Goal: Information Seeking & Learning: Learn about a topic

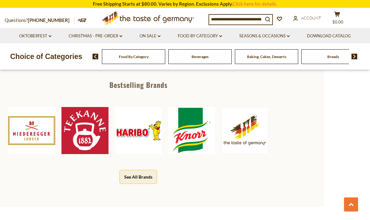
scroll to position [279, 0]
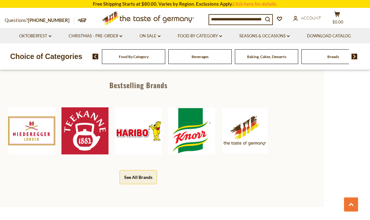
click at [28, 125] on img at bounding box center [31, 130] width 47 height 47
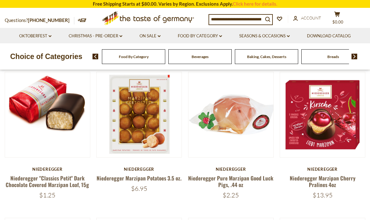
scroll to position [207, 0]
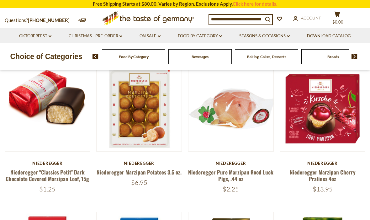
click at [6, 155] on article "Quick View Niederegger Niederegger "Classics Petit" Dark Chocolate Covered Marz…" at bounding box center [48, 129] width 86 height 127
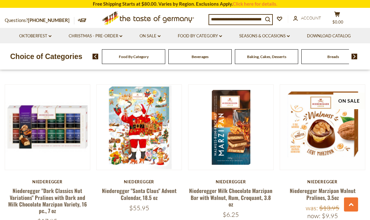
scroll to position [1238, 0]
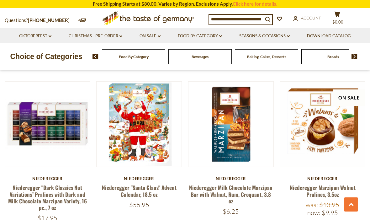
click at [20, 163] on img at bounding box center [47, 124] width 85 height 85
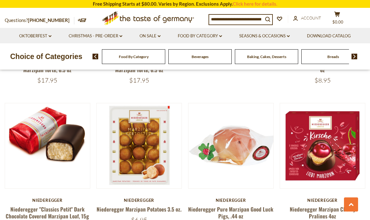
scroll to position [140, 0]
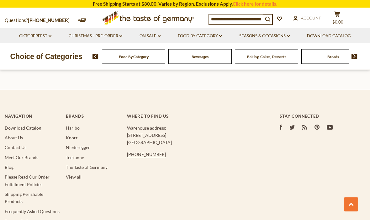
scroll to position [1081, 0]
click at [73, 125] on link "Haribo" at bounding box center [73, 127] width 14 height 5
